Goal: Find specific page/section: Find specific page/section

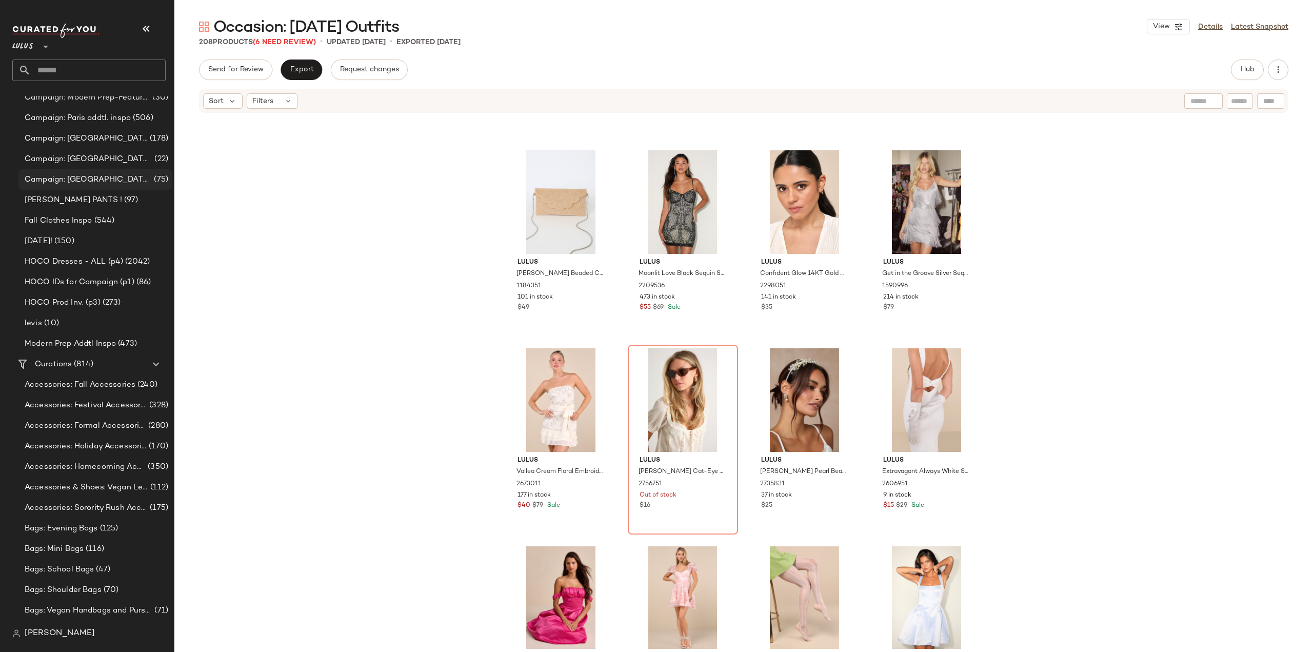
scroll to position [821, 0]
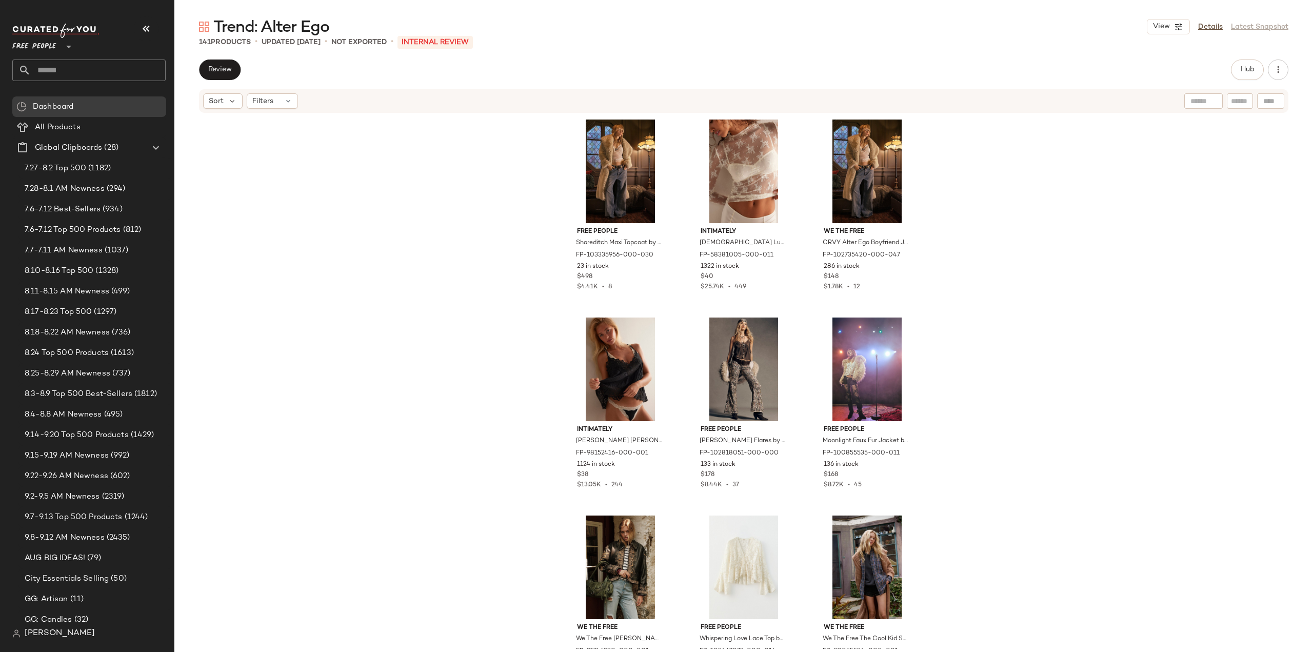
drag, startPoint x: 0, startPoint y: 0, endPoint x: 74, endPoint y: 62, distance: 96.5
click at [74, 66] on input "text" at bounding box center [98, 70] width 135 height 22
type input "*********"
click at [60, 105] on b "Pet Gifts" at bounding box center [56, 99] width 32 height 11
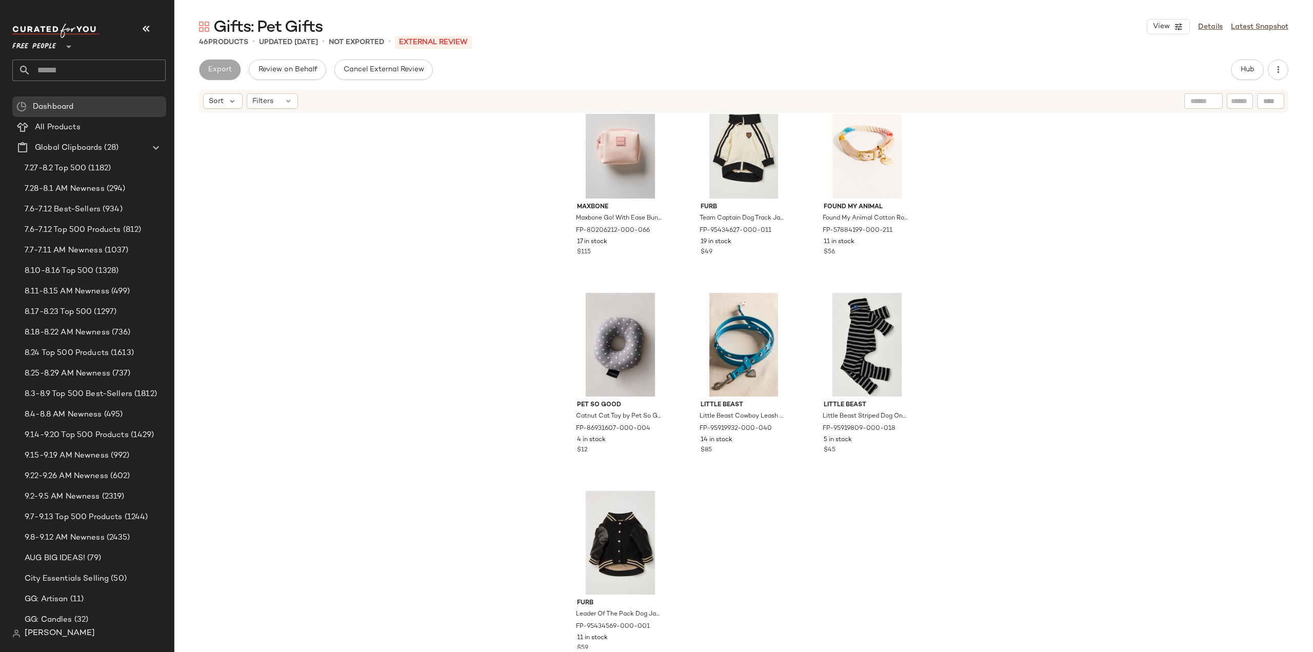
scroll to position [2634, 0]
